Goal: Transaction & Acquisition: Subscribe to service/newsletter

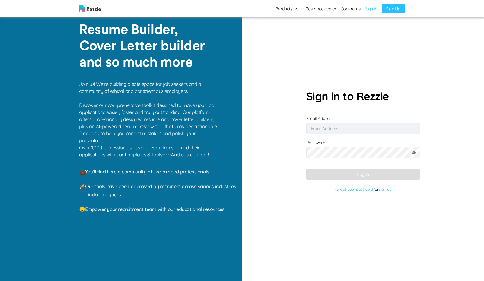
type input "[EMAIL_ADDRESS][DOMAIN_NAME]"
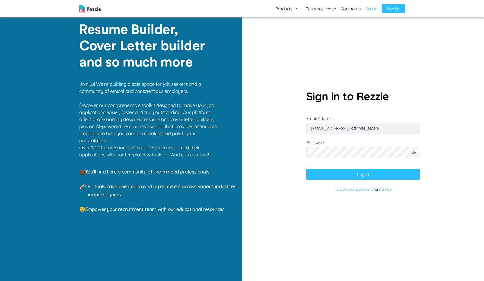
click at [390, 187] on link "Sign up" at bounding box center [385, 189] width 13 height 5
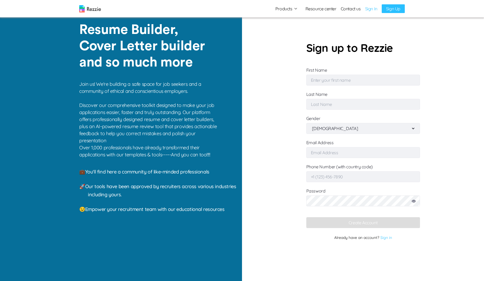
type input "Briar"
type input "[PERSON_NAME]"
type input "[EMAIL_ADDRESS][DOMAIN_NAME]"
type input "[PHONE_NUMBER]"
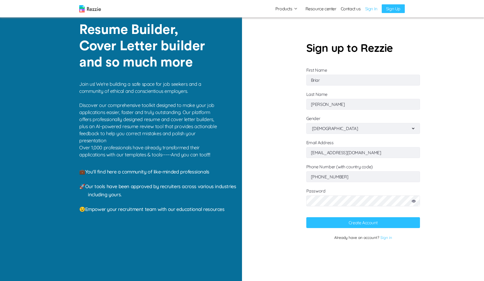
click at [365, 151] on input "[EMAIL_ADDRESS][DOMAIN_NAME]" at bounding box center [363, 152] width 114 height 11
click at [344, 217] on button "Create Account" at bounding box center [363, 222] width 114 height 11
